Goal: Task Accomplishment & Management: Use online tool/utility

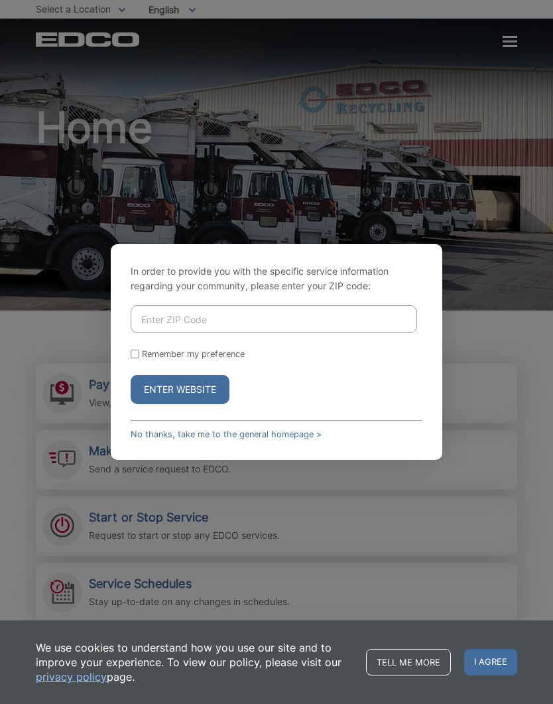
click at [370, 333] on input "Enter ZIP Code" at bounding box center [274, 319] width 287 height 28
type input "92064"
click at [136, 358] on input "Remember my preference" at bounding box center [135, 354] width 9 height 9
checkbox input "true"
click at [189, 404] on button "Enter Website" at bounding box center [180, 389] width 99 height 29
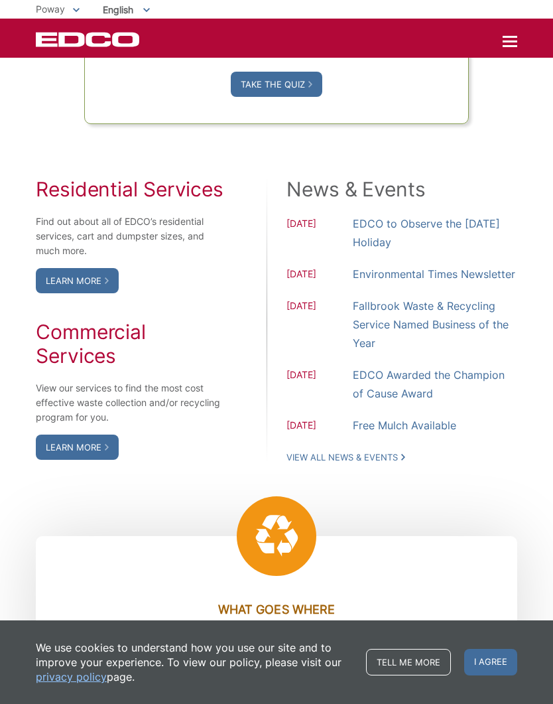
scroll to position [1028, 0]
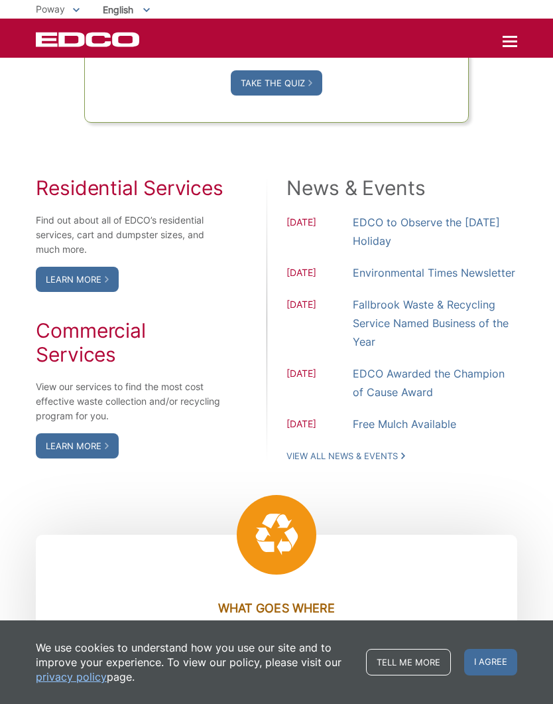
click at [86, 292] on link "Learn More" at bounding box center [77, 279] width 83 height 25
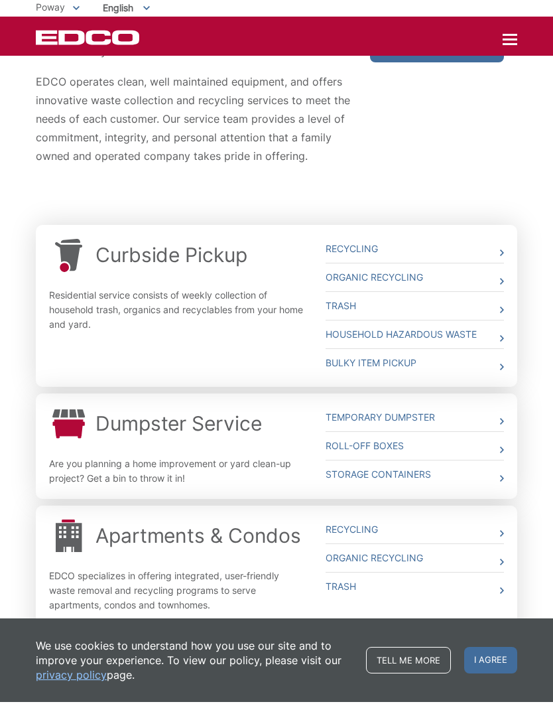
scroll to position [250, 0]
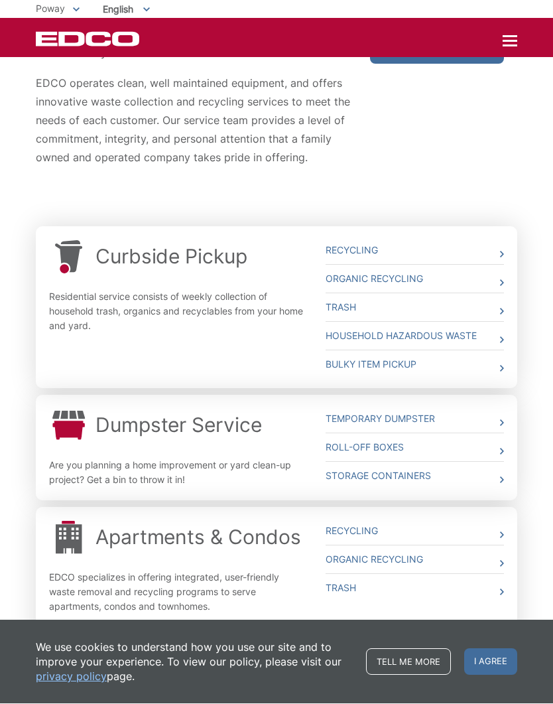
click at [388, 366] on link "Bulky Item Pickup" at bounding box center [415, 365] width 179 height 28
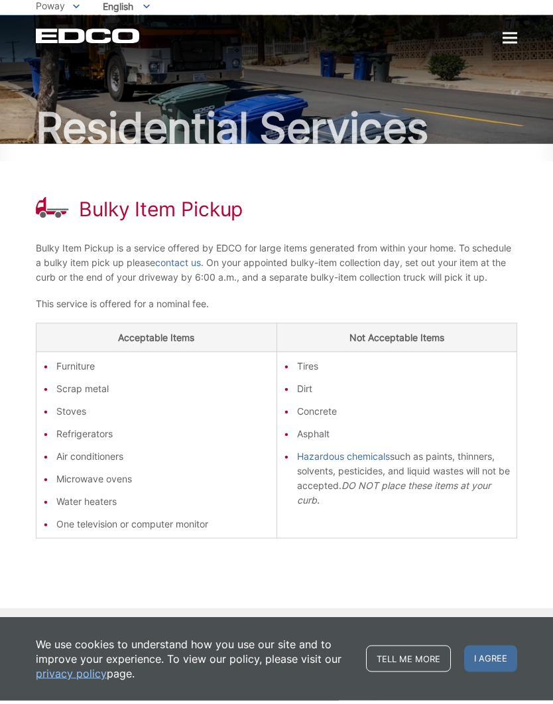
scroll to position [19, 0]
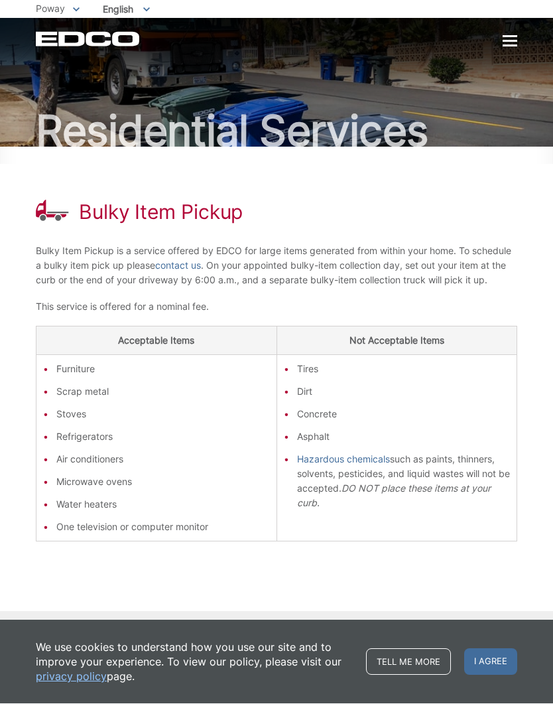
click at [475, 676] on span "I agree" at bounding box center [491, 662] width 53 height 27
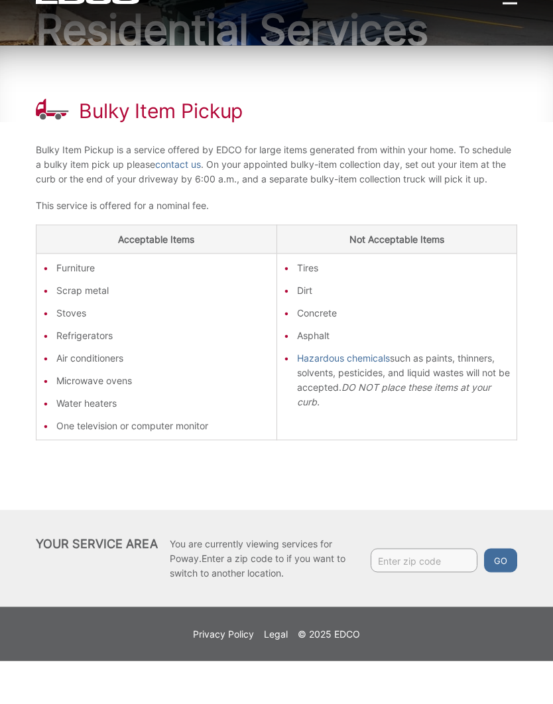
scroll to position [0, 0]
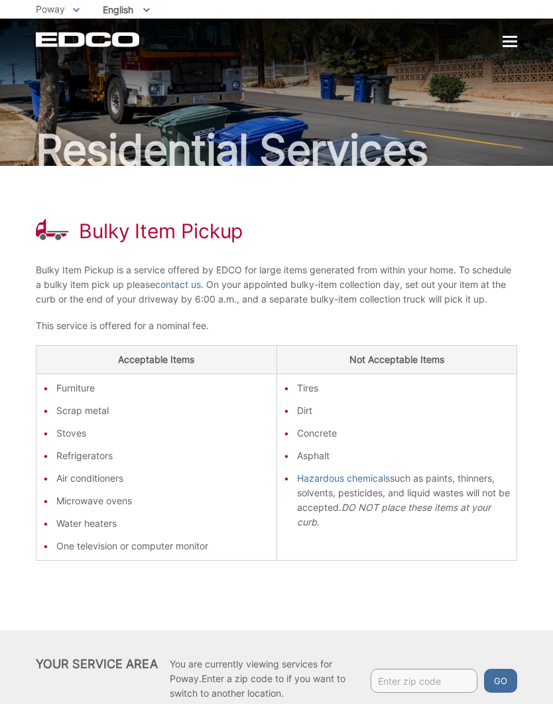
click at [505, 50] on div "Residential Services" at bounding box center [277, 92] width 482 height 147
click at [510, 44] on div at bounding box center [510, 42] width 15 height 11
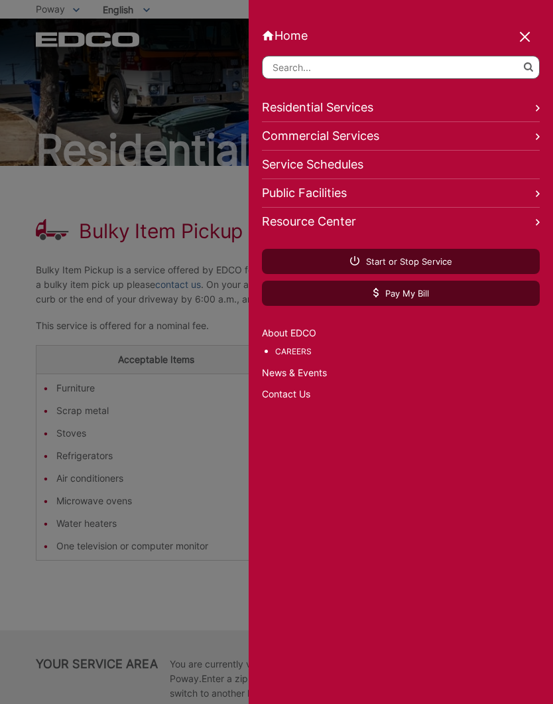
click at [401, 299] on span "Pay My Bill" at bounding box center [402, 293] width 56 height 12
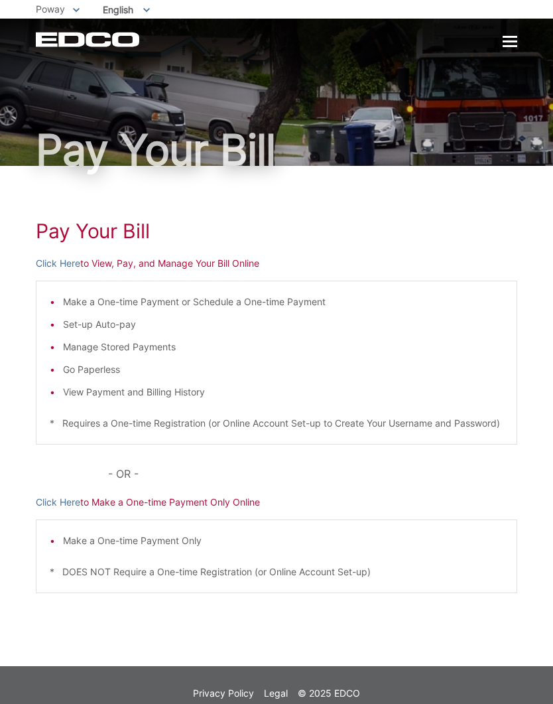
click at [58, 269] on link "Click Here" at bounding box center [58, 263] width 44 height 15
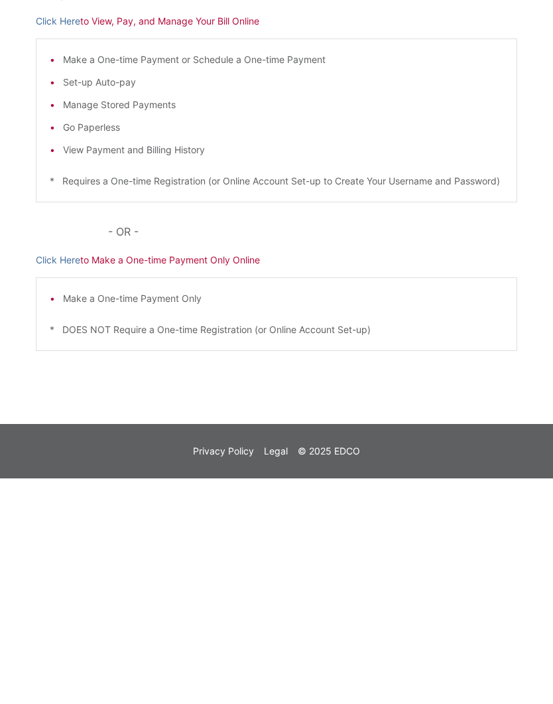
scroll to position [31, 0]
